Goal: Information Seeking & Learning: Compare options

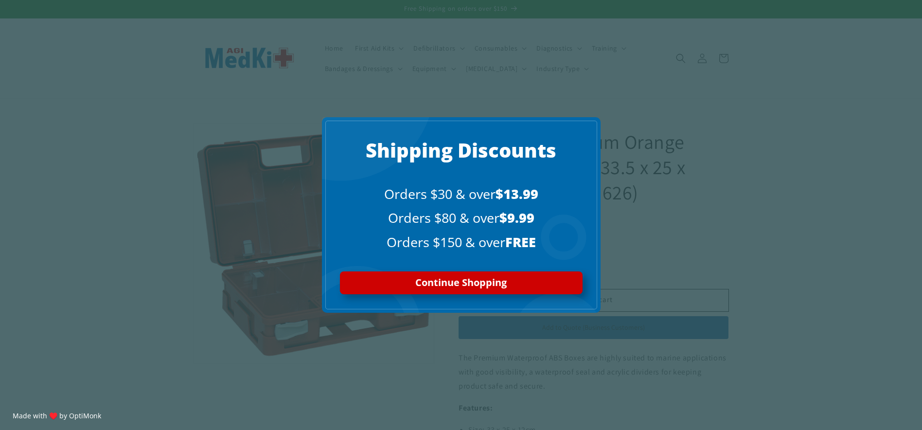
click at [696, 160] on div "X Shipping Discounts Orders $30 & over $13.99 Orders $80 & over $9.99 Orders $1…" at bounding box center [461, 215] width 922 height 430
click at [583, 126] on div "X" at bounding box center [589, 128] width 17 height 17
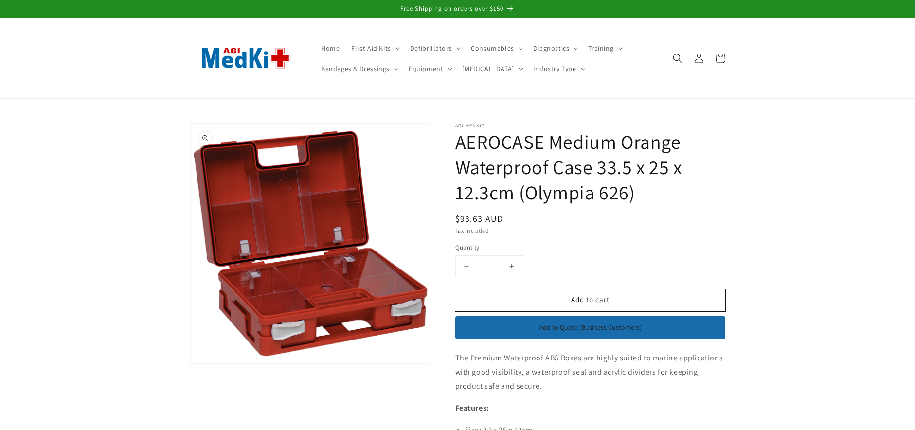
click at [191, 363] on button "Open media 1 in modal" at bounding box center [191, 363] width 0 height 0
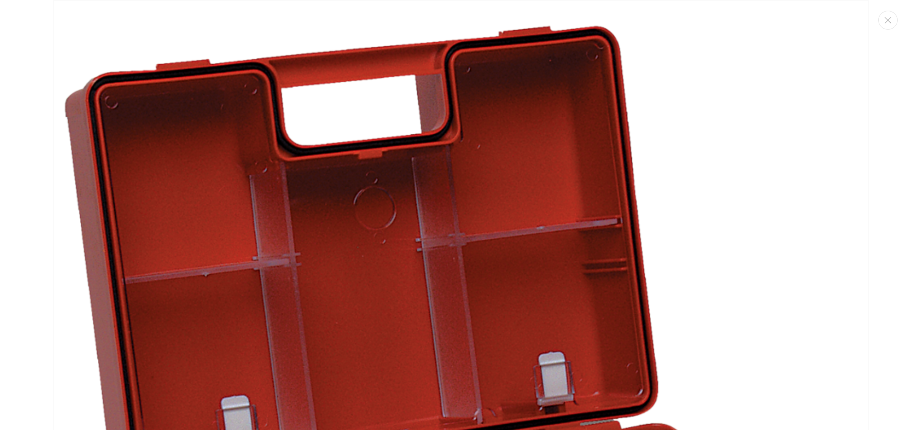
click at [769, 122] on img "Media gallery" at bounding box center [460, 407] width 815 height 815
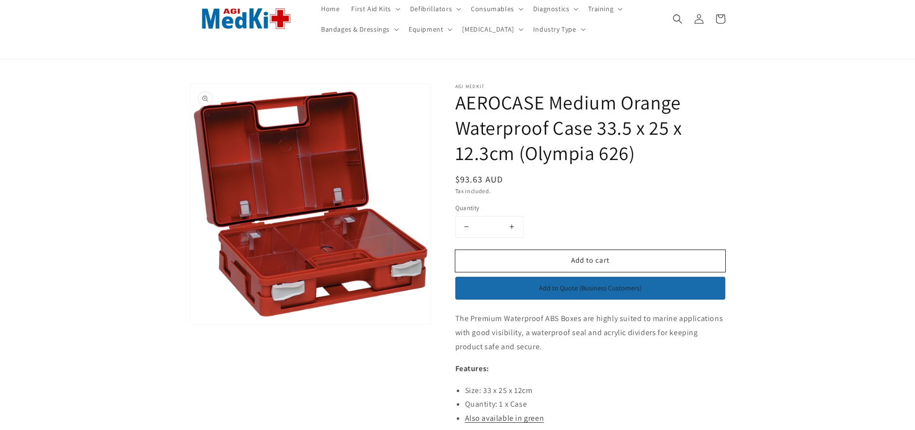
scroll to position [0, 0]
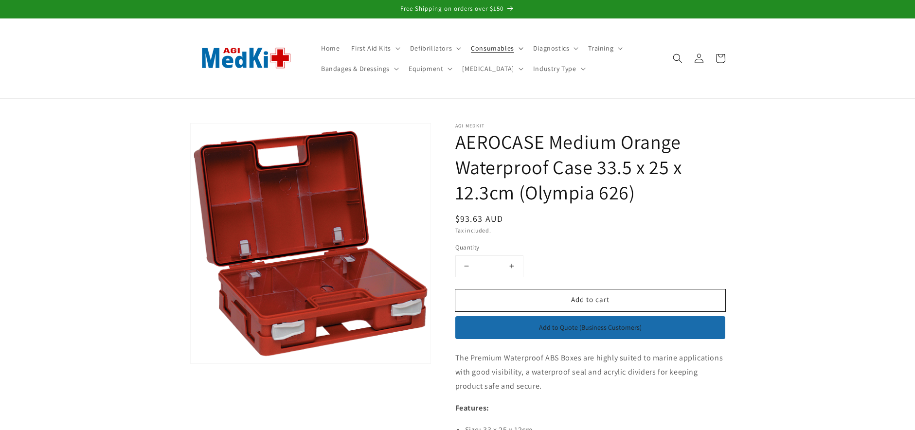
click at [518, 48] on icon at bounding box center [520, 48] width 4 height 2
click at [452, 67] on summary "Equipment" at bounding box center [429, 68] width 53 height 20
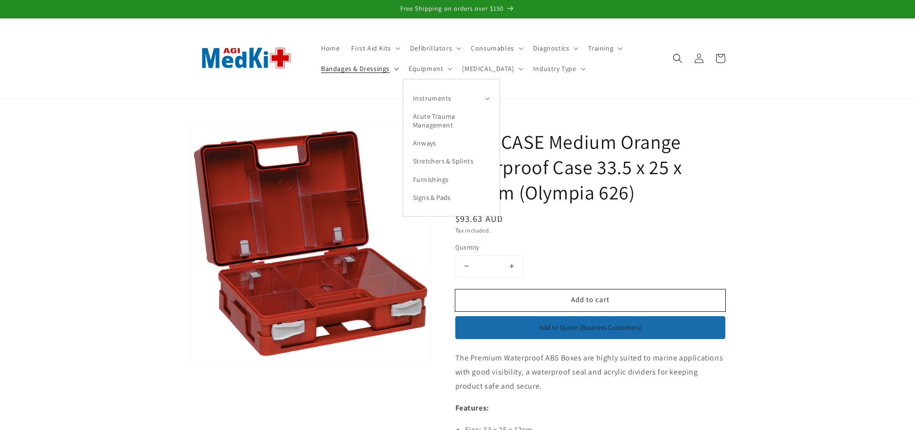
click at [387, 65] on span "Bandages & Dressings" at bounding box center [355, 68] width 69 height 9
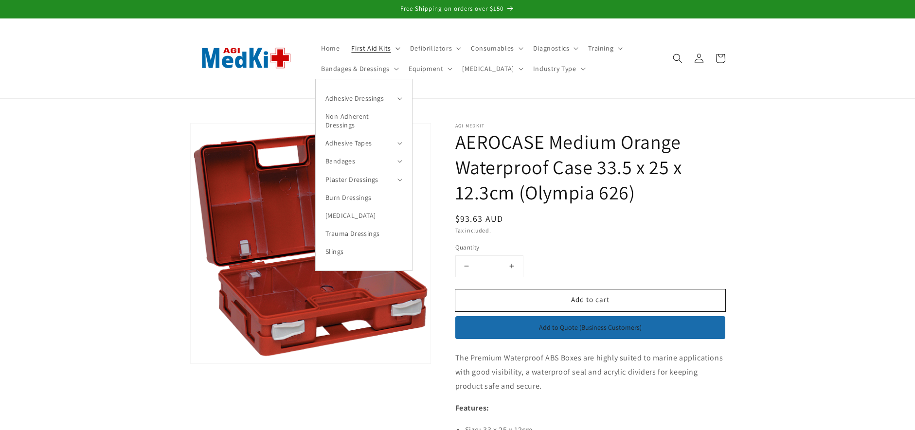
click at [395, 51] on summary "First Aid Kits" at bounding box center [374, 48] width 58 height 20
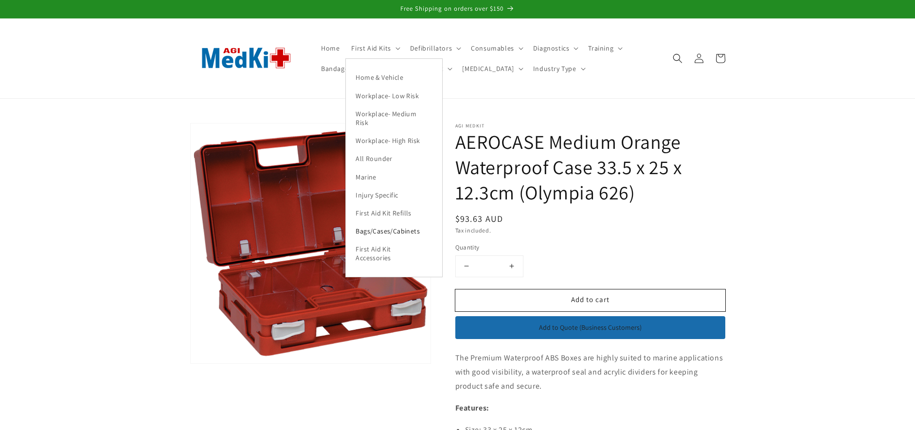
click at [393, 229] on link "Bags/Cases/Cabinets" at bounding box center [394, 231] width 96 height 18
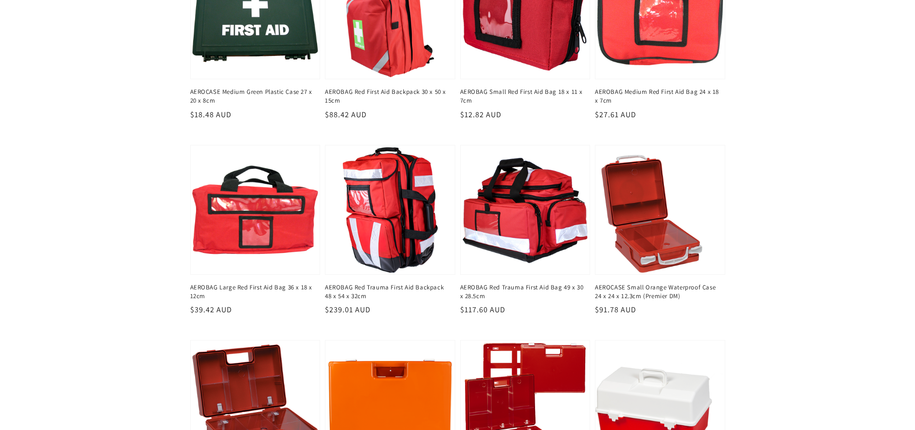
scroll to position [1021, 0]
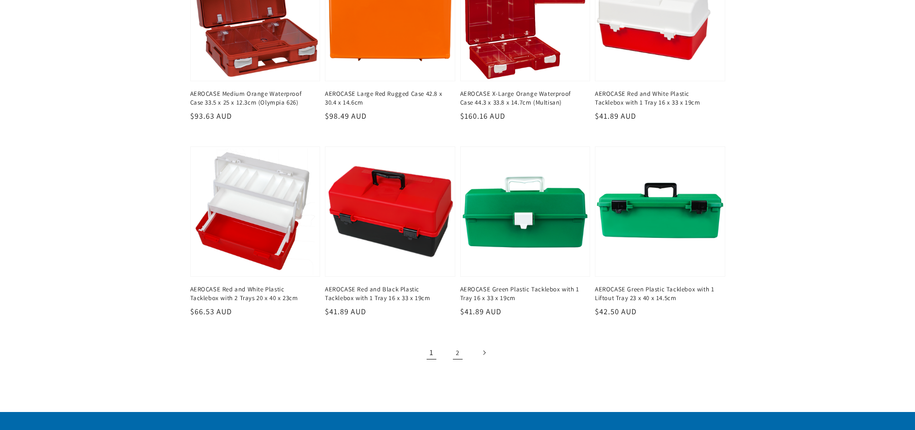
click at [454, 354] on link "2" at bounding box center [457, 352] width 21 height 21
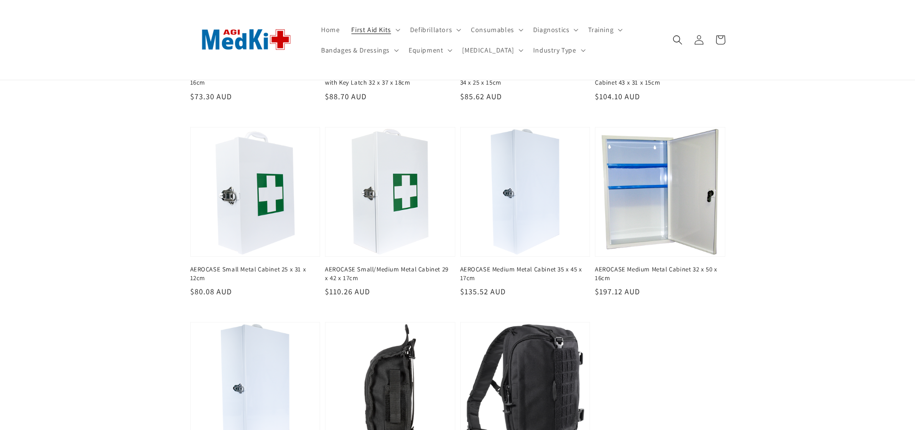
scroll to position [486, 0]
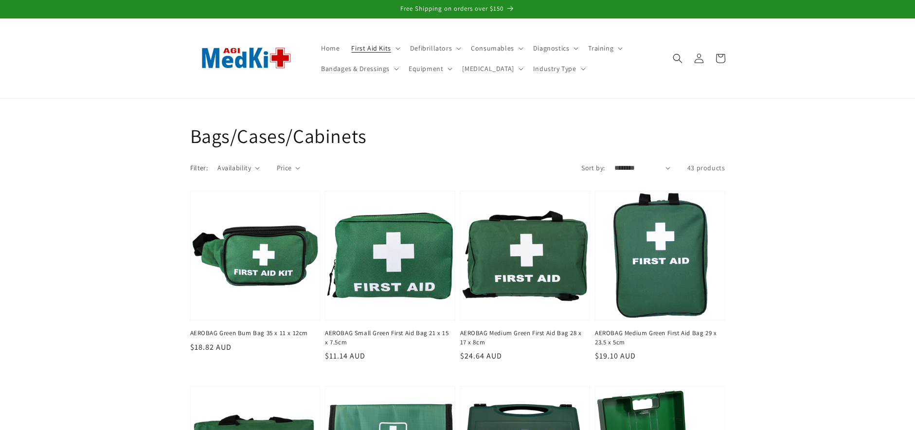
scroll to position [1021, 0]
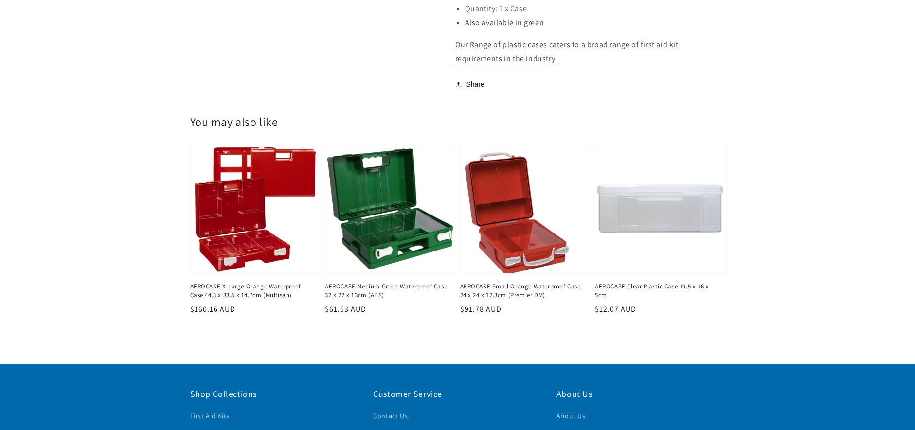
scroll to position [486, 0]
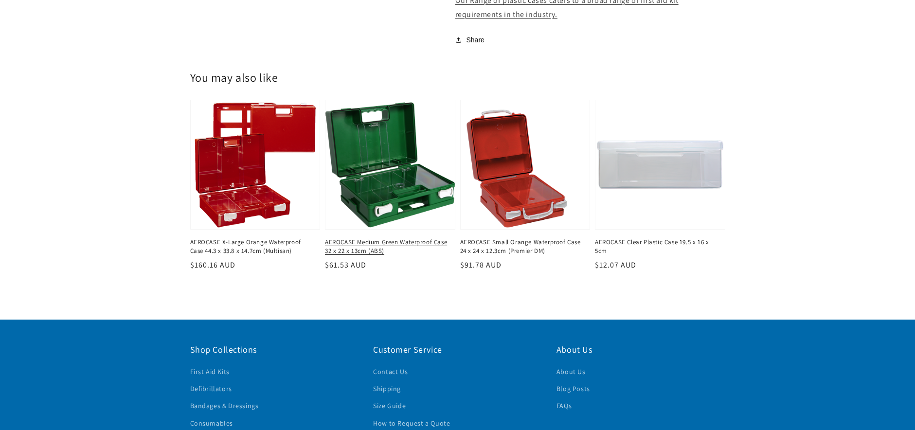
click at [432, 238] on link "AEROCASE Medium Green Waterproof Case 32 x 22 x 13cm (ABS)" at bounding box center [387, 247] width 124 height 18
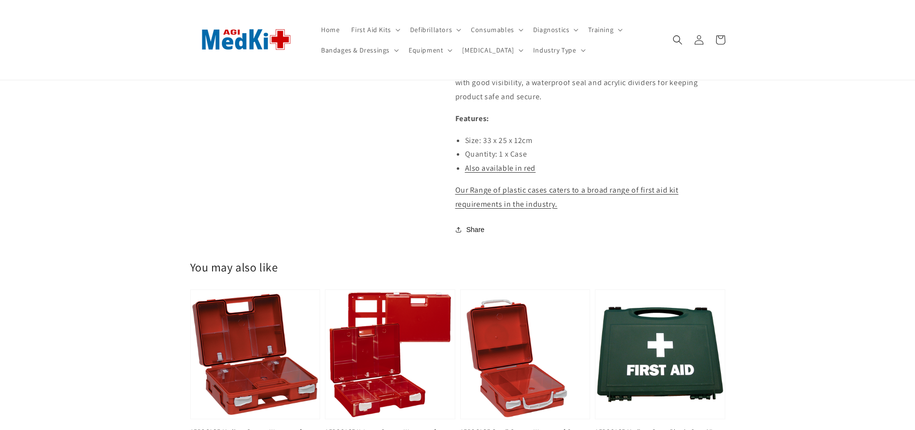
scroll to position [292, 0]
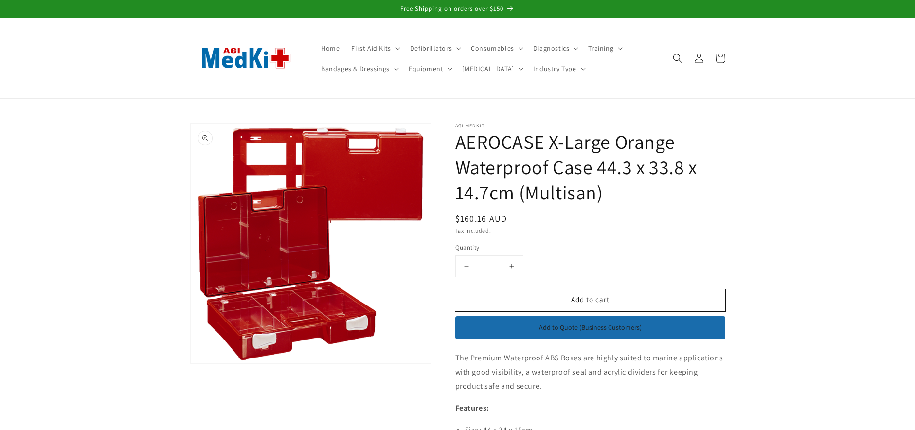
click at [191, 363] on button "Open media 1 in modal" at bounding box center [191, 363] width 0 height 0
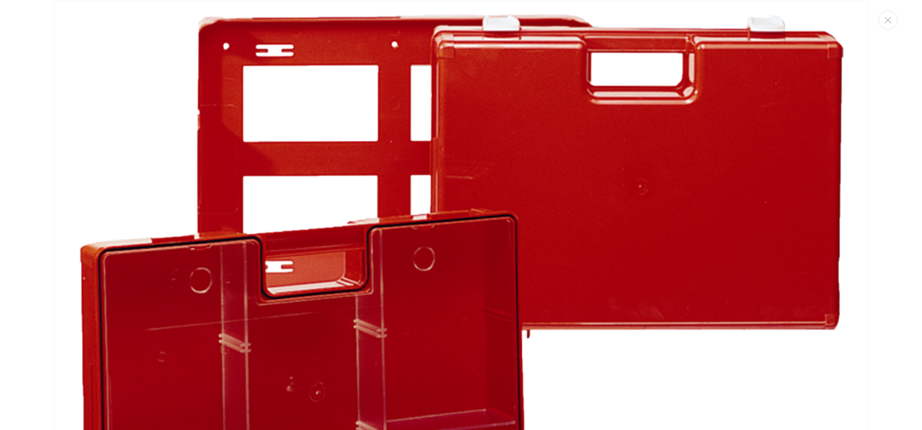
click at [694, 374] on img "Media gallery" at bounding box center [460, 407] width 815 height 815
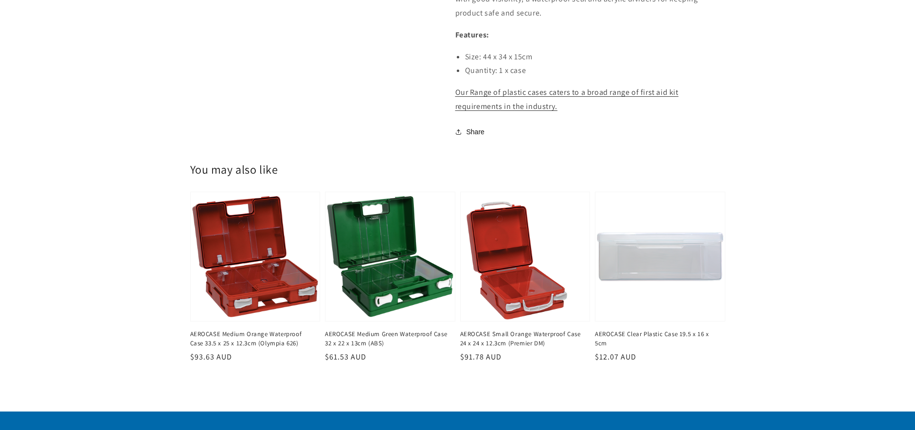
scroll to position [389, 0]
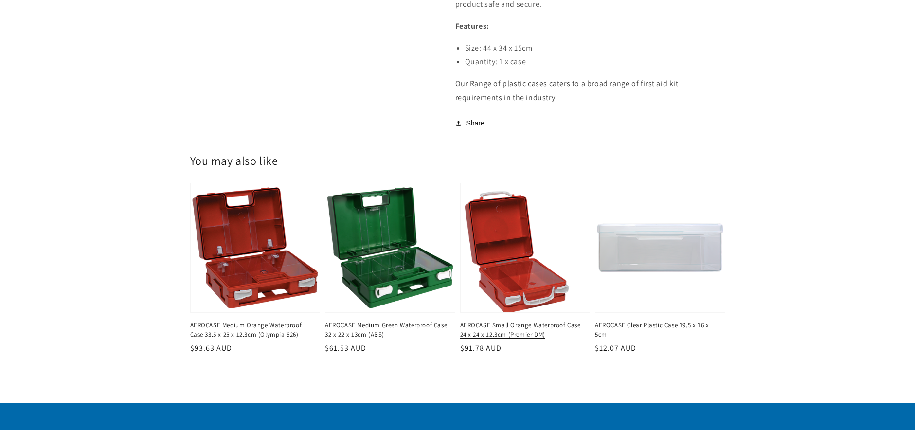
click at [517, 321] on link "AEROCASE Small Orange Waterproof Case 24 x 24 x 12.3cm (Premier DM)" at bounding box center [522, 330] width 124 height 18
